Goal: Task Accomplishment & Management: Manage account settings

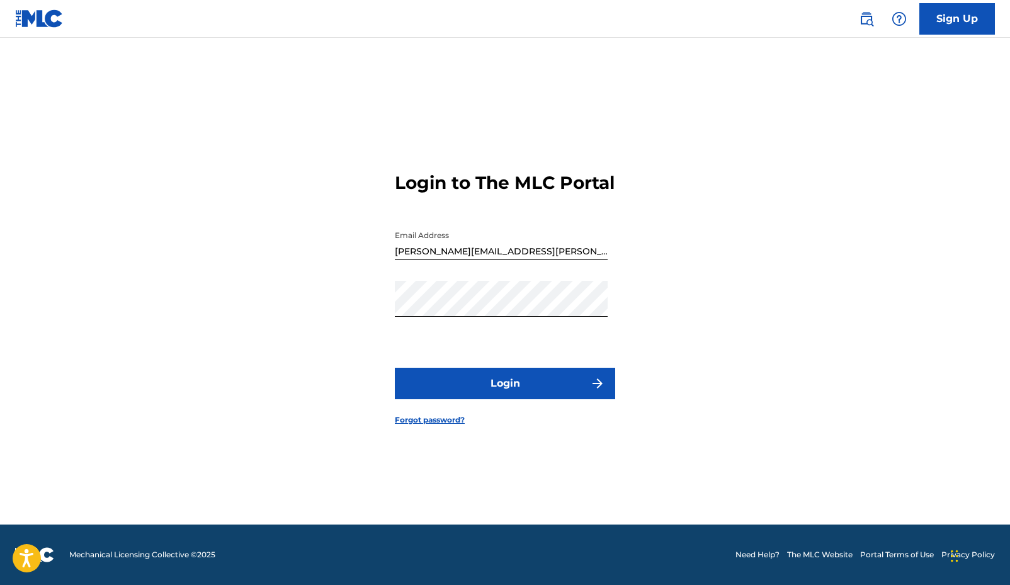
click at [760, 554] on link "Need Help?" at bounding box center [758, 554] width 44 height 11
click at [436, 426] on link "Forgot password?" at bounding box center [430, 420] width 70 height 11
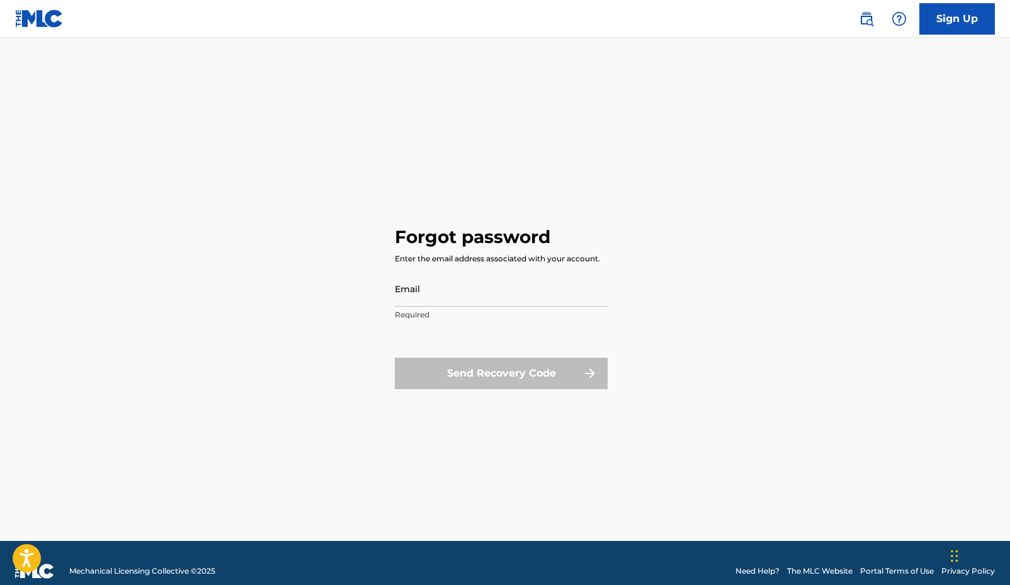
click at [515, 369] on div "Send Recovery Code" at bounding box center [501, 373] width 213 height 31
click at [591, 366] on div "Send Recovery Code" at bounding box center [501, 373] width 213 height 31
